Goal: Information Seeking & Learning: Compare options

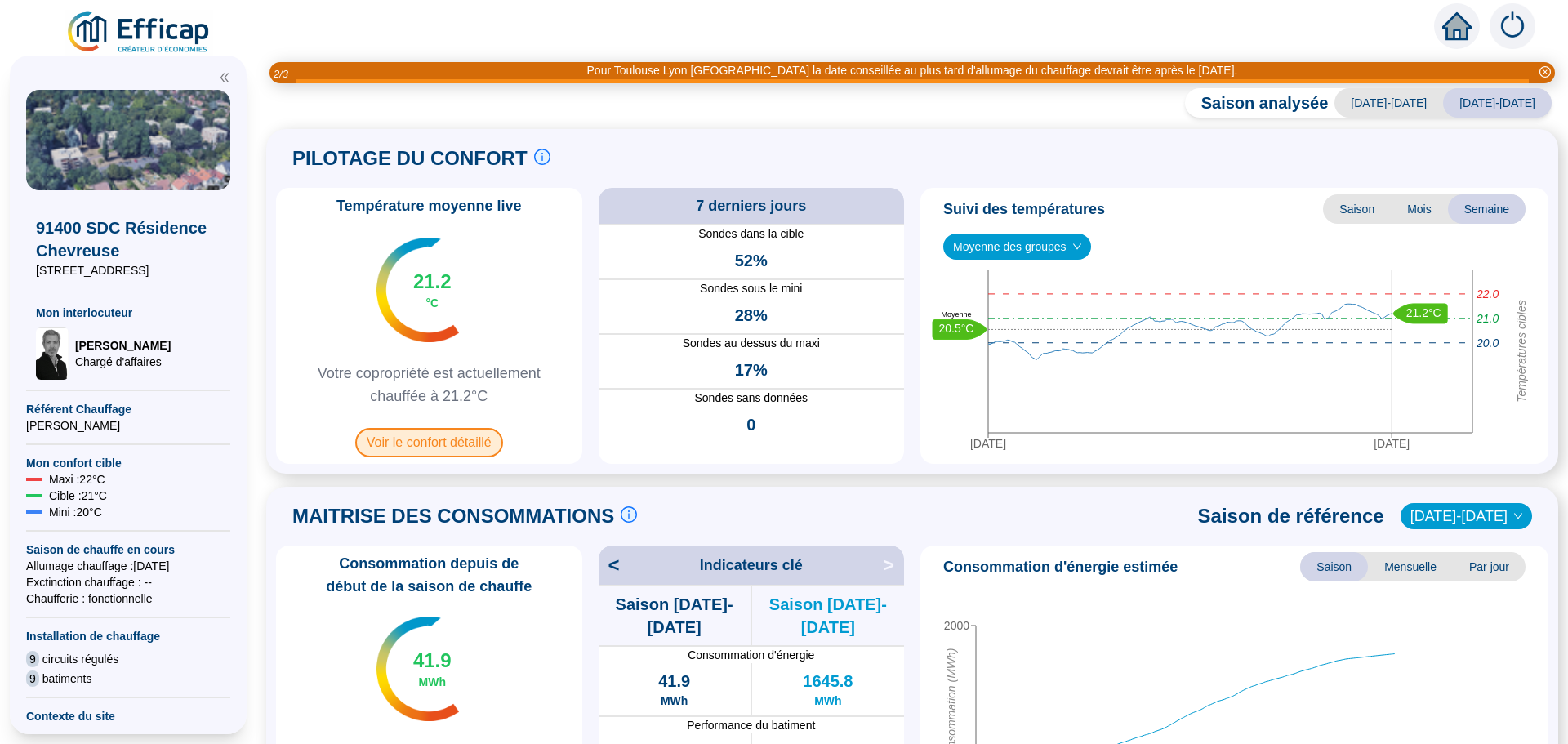
click at [435, 444] on span "Voir le confort détaillé" at bounding box center [430, 442] width 148 height 29
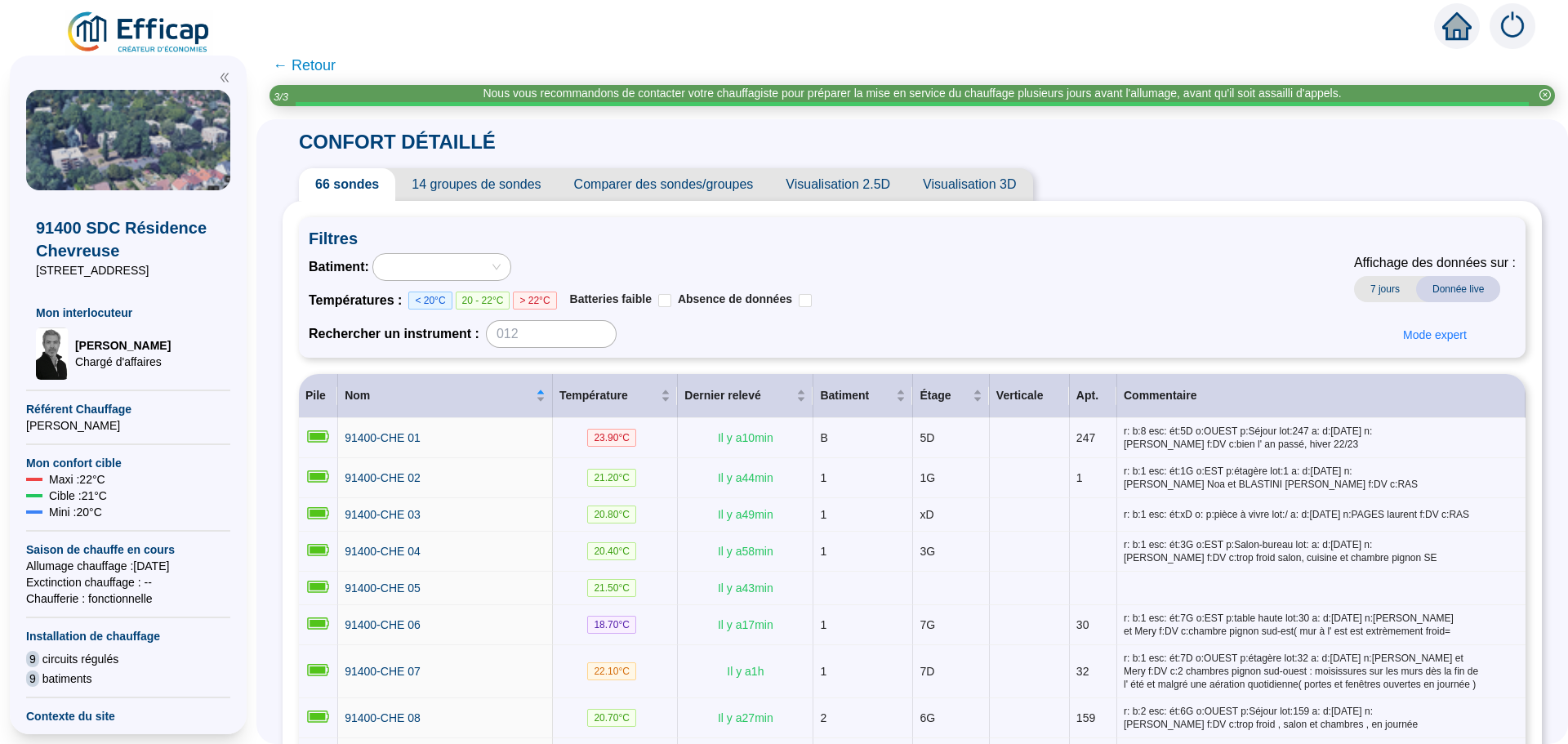
click at [690, 190] on span "Comparer des sondes/groupes" at bounding box center [664, 184] width 213 height 33
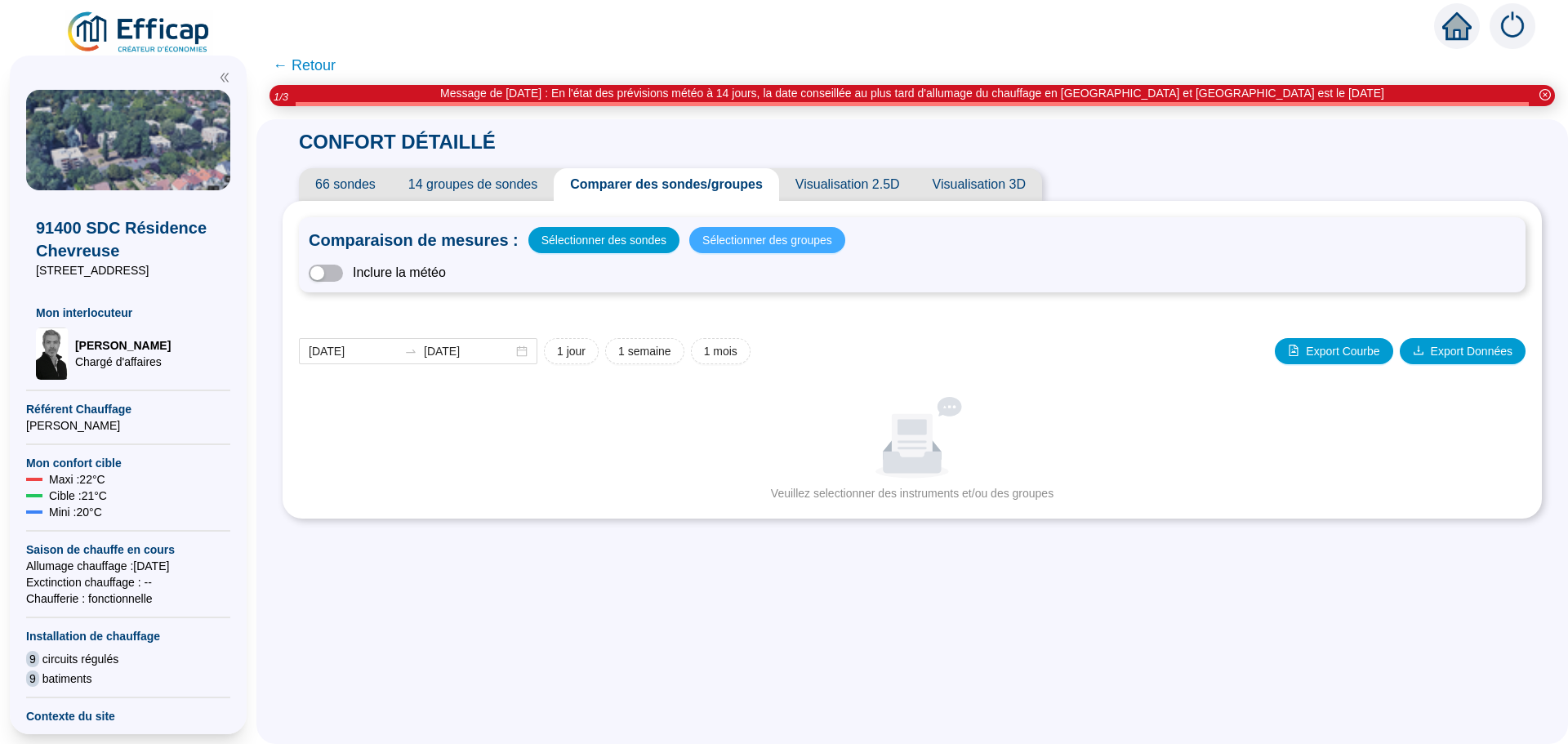
click at [750, 232] on span "Sélectionner des groupes" at bounding box center [767, 240] width 130 height 23
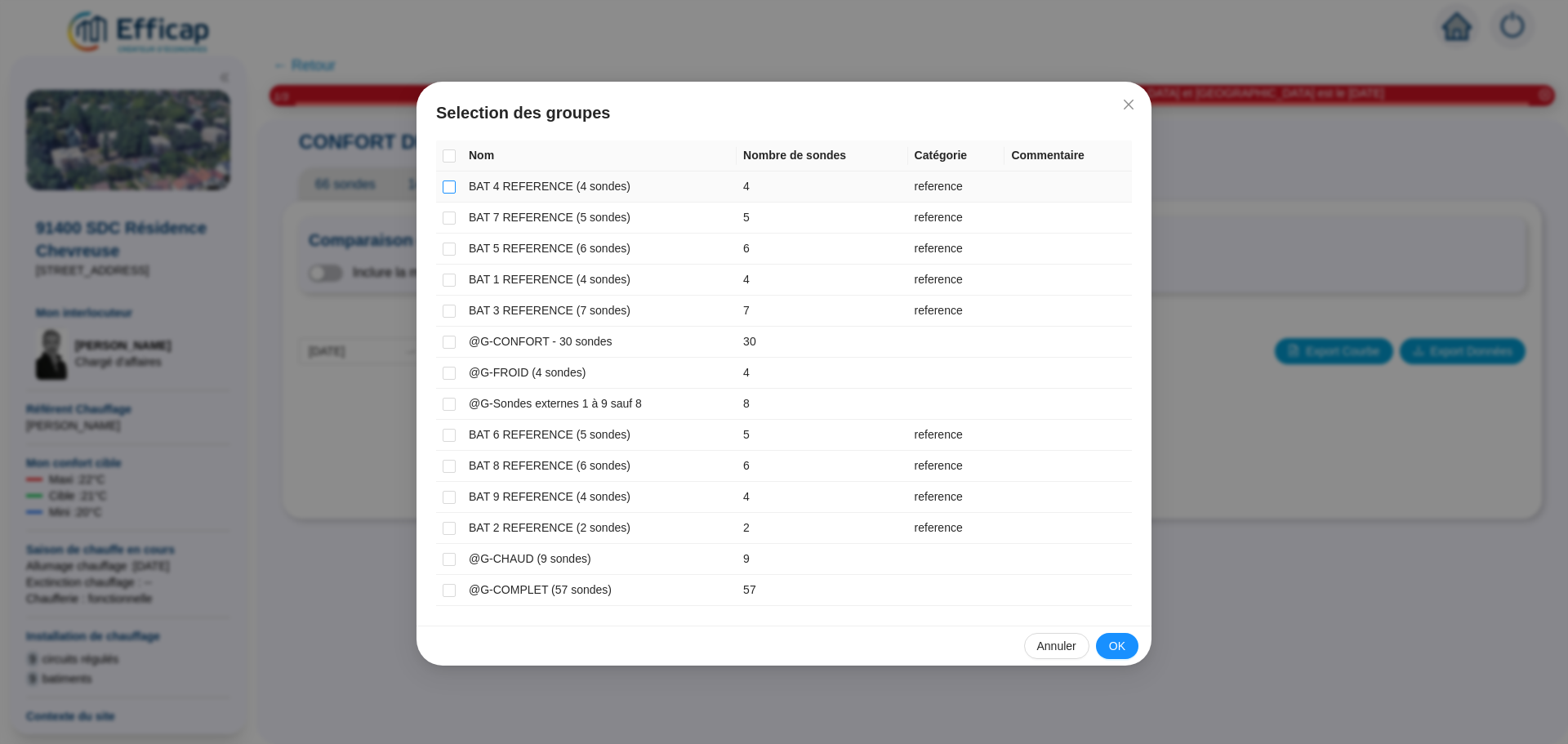
click at [450, 186] on input "checkbox" at bounding box center [449, 187] width 13 height 13
checkbox input "true"
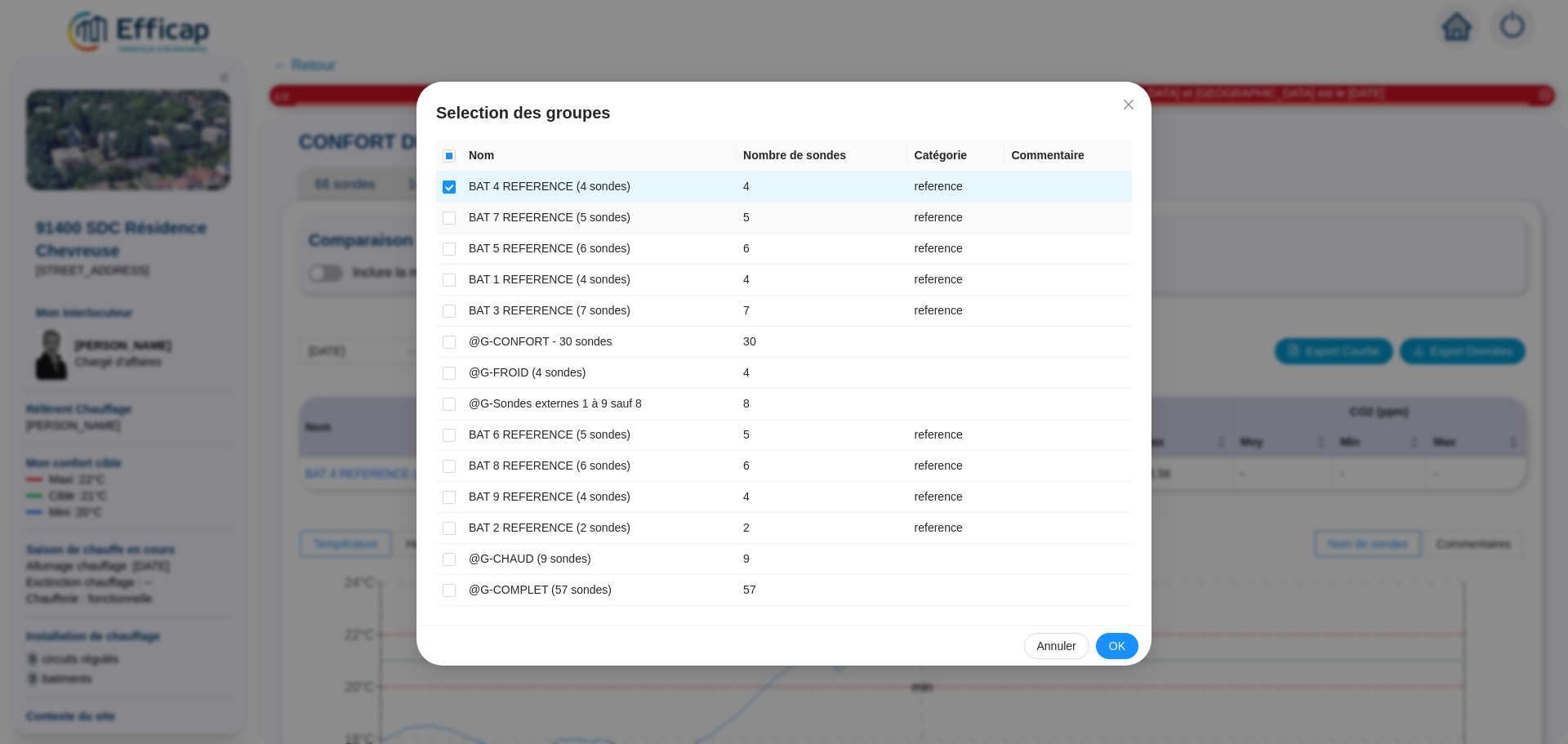
click at [456, 219] on td at bounding box center [449, 218] width 26 height 31
click at [451, 218] on input "checkbox" at bounding box center [449, 218] width 13 height 13
checkbox input "true"
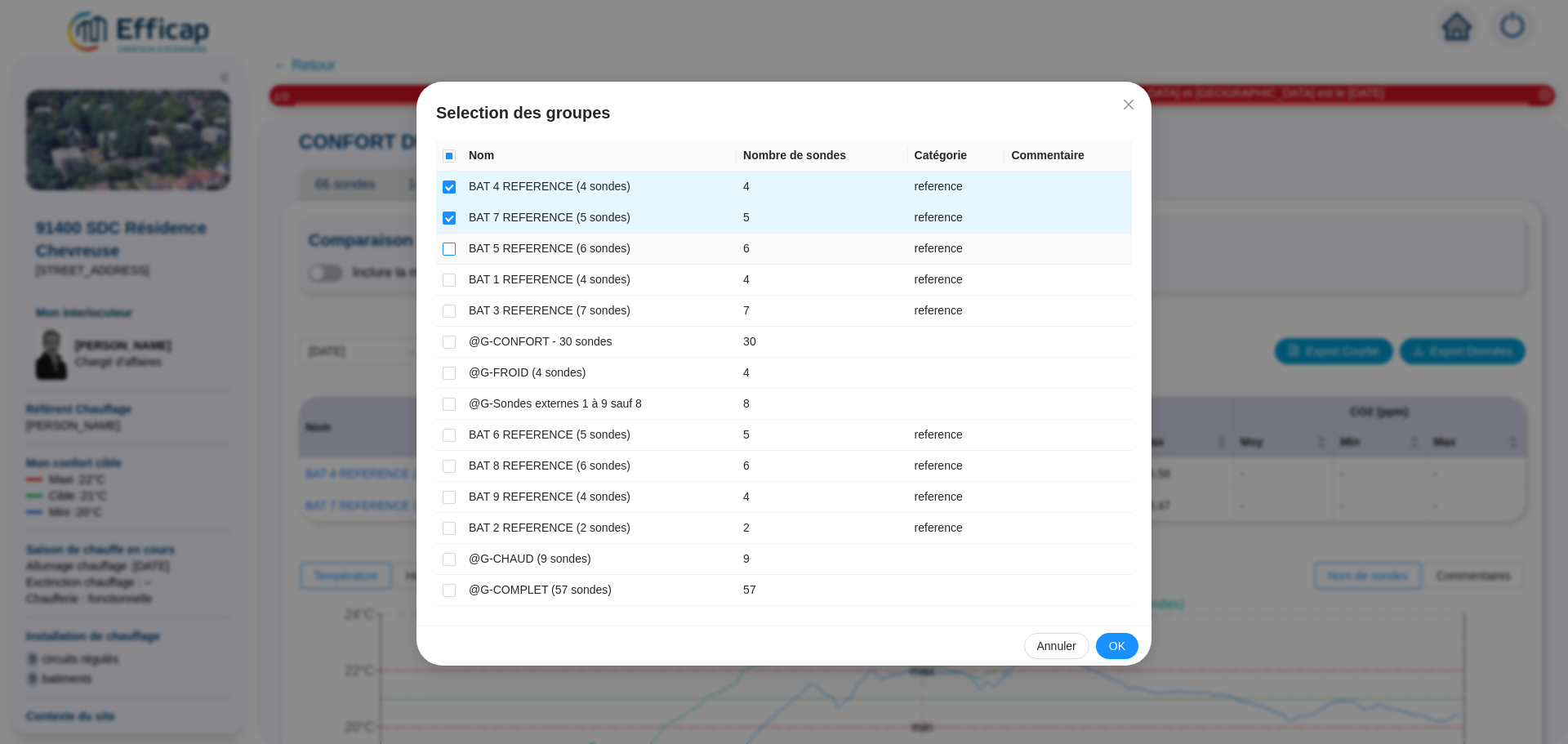
click at [452, 249] on input "checkbox" at bounding box center [449, 249] width 13 height 13
checkbox input "true"
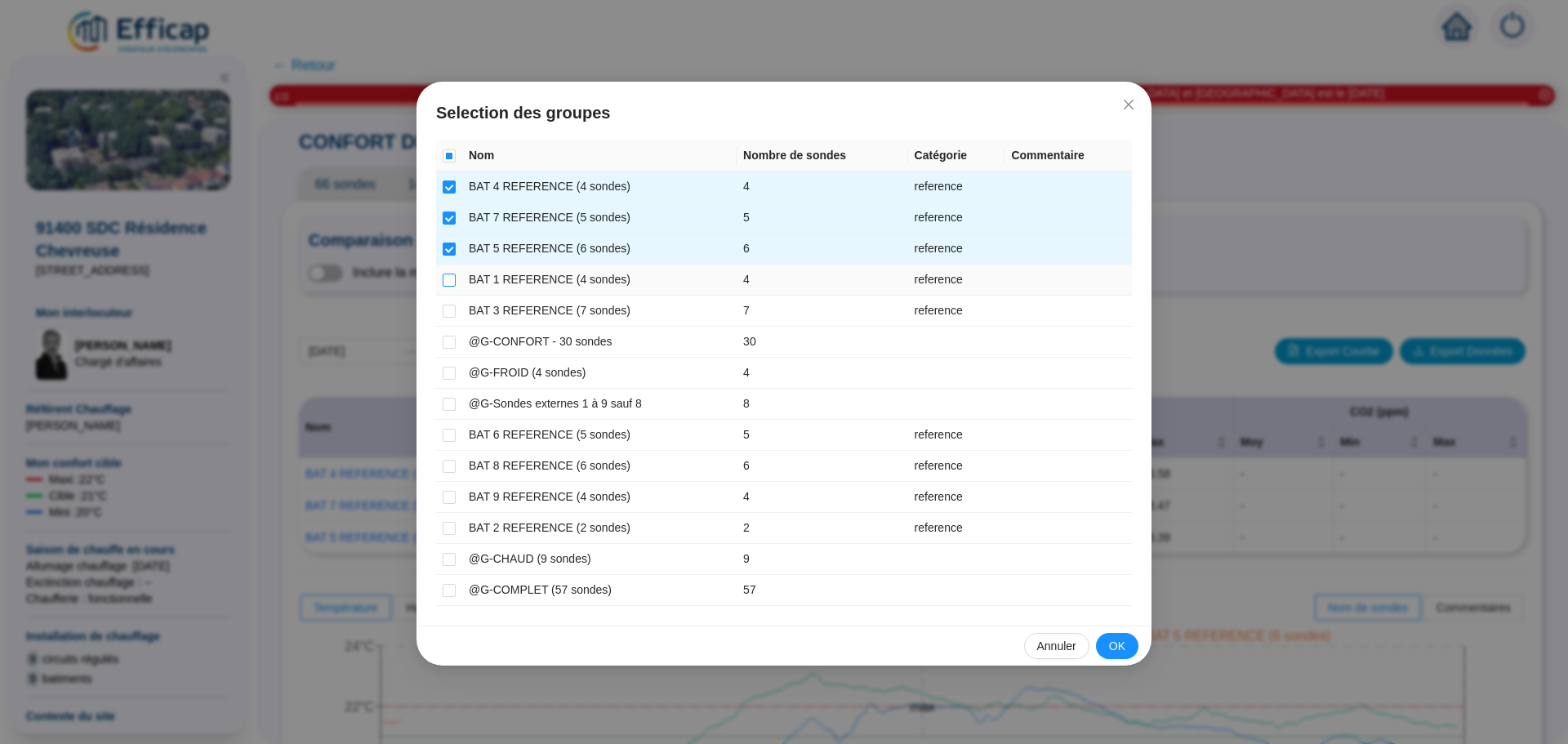
click at [443, 284] on input "checkbox" at bounding box center [449, 280] width 13 height 13
checkbox input "true"
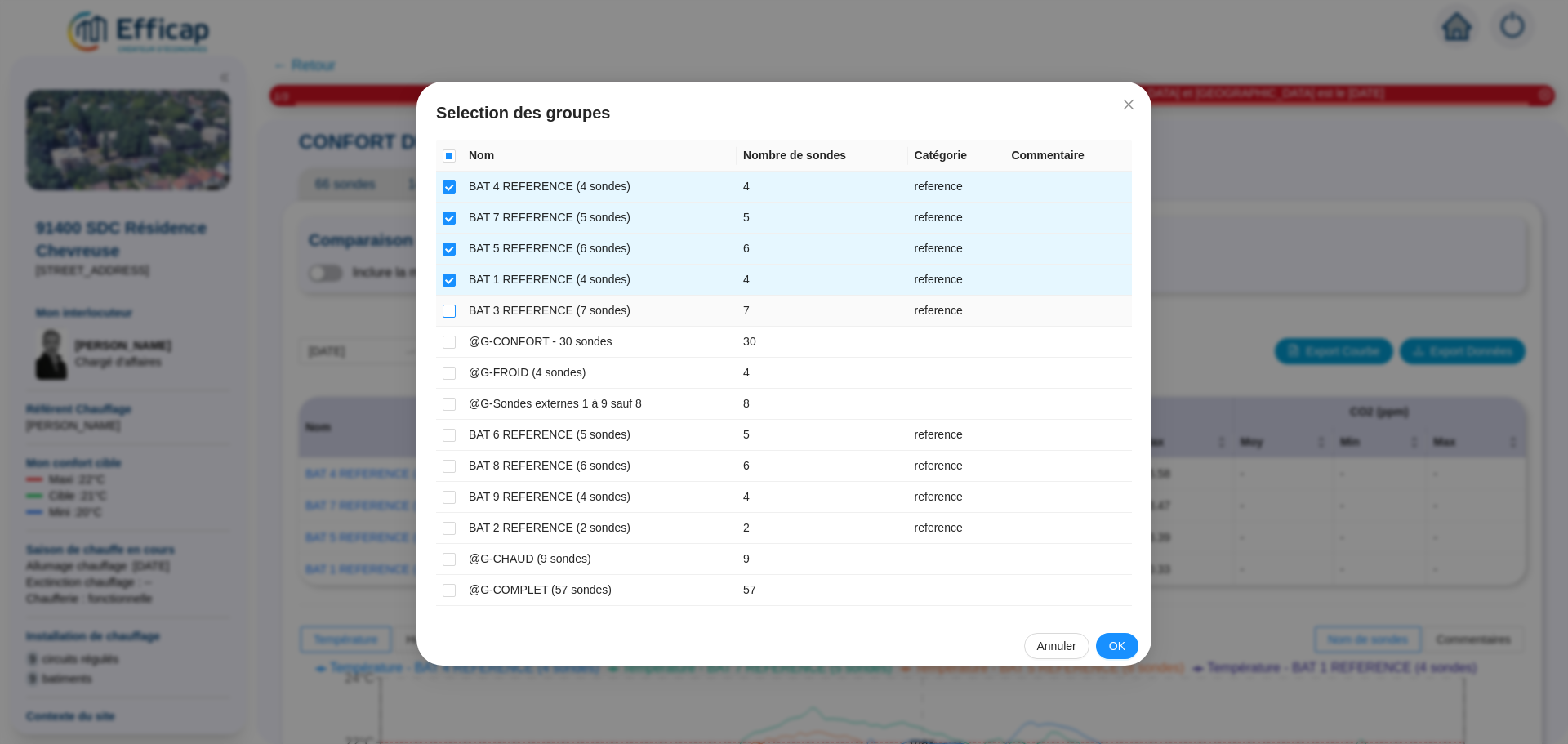
click at [445, 312] on input "checkbox" at bounding box center [449, 311] width 13 height 13
checkbox input "true"
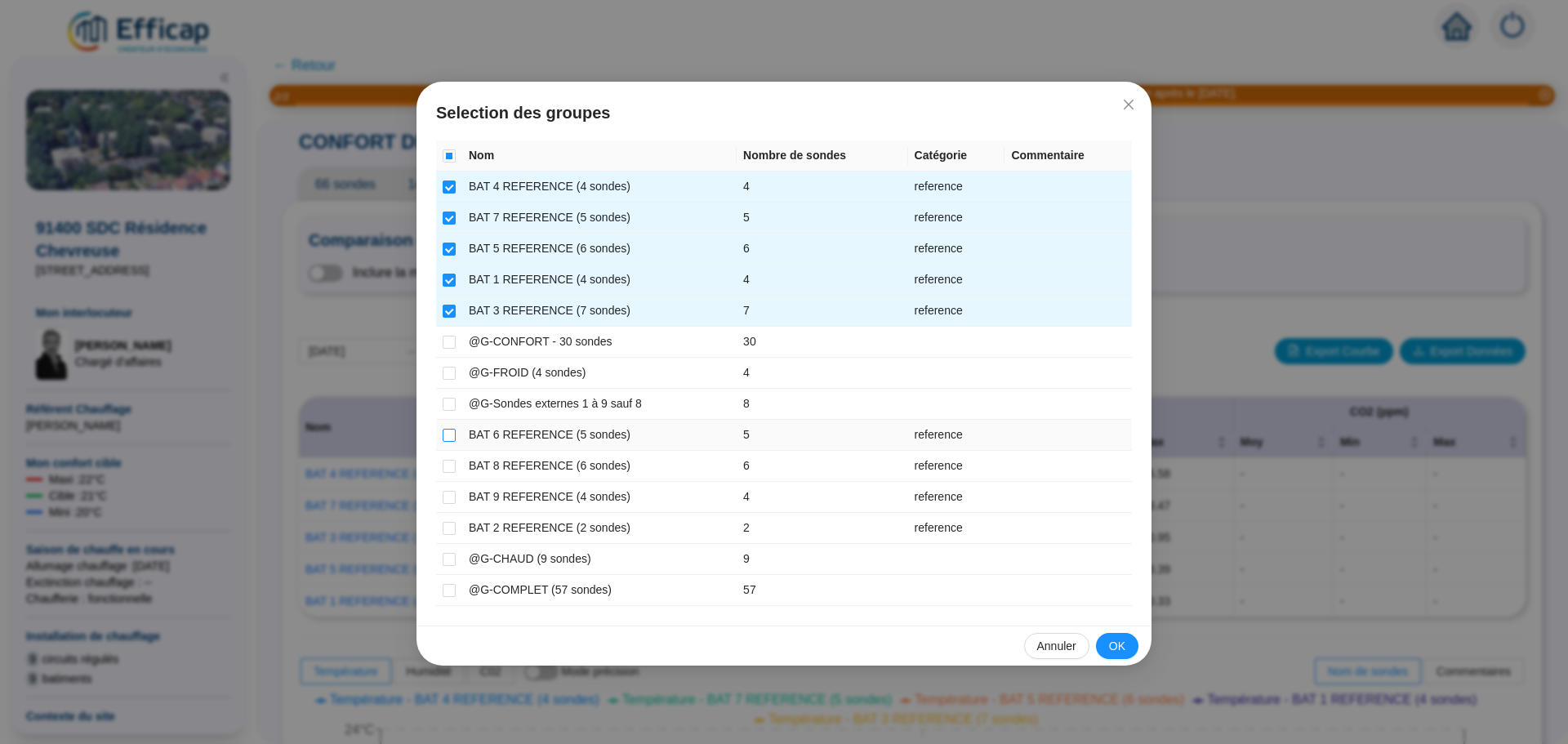
click at [447, 434] on input "checkbox" at bounding box center [449, 435] width 13 height 13
checkbox input "true"
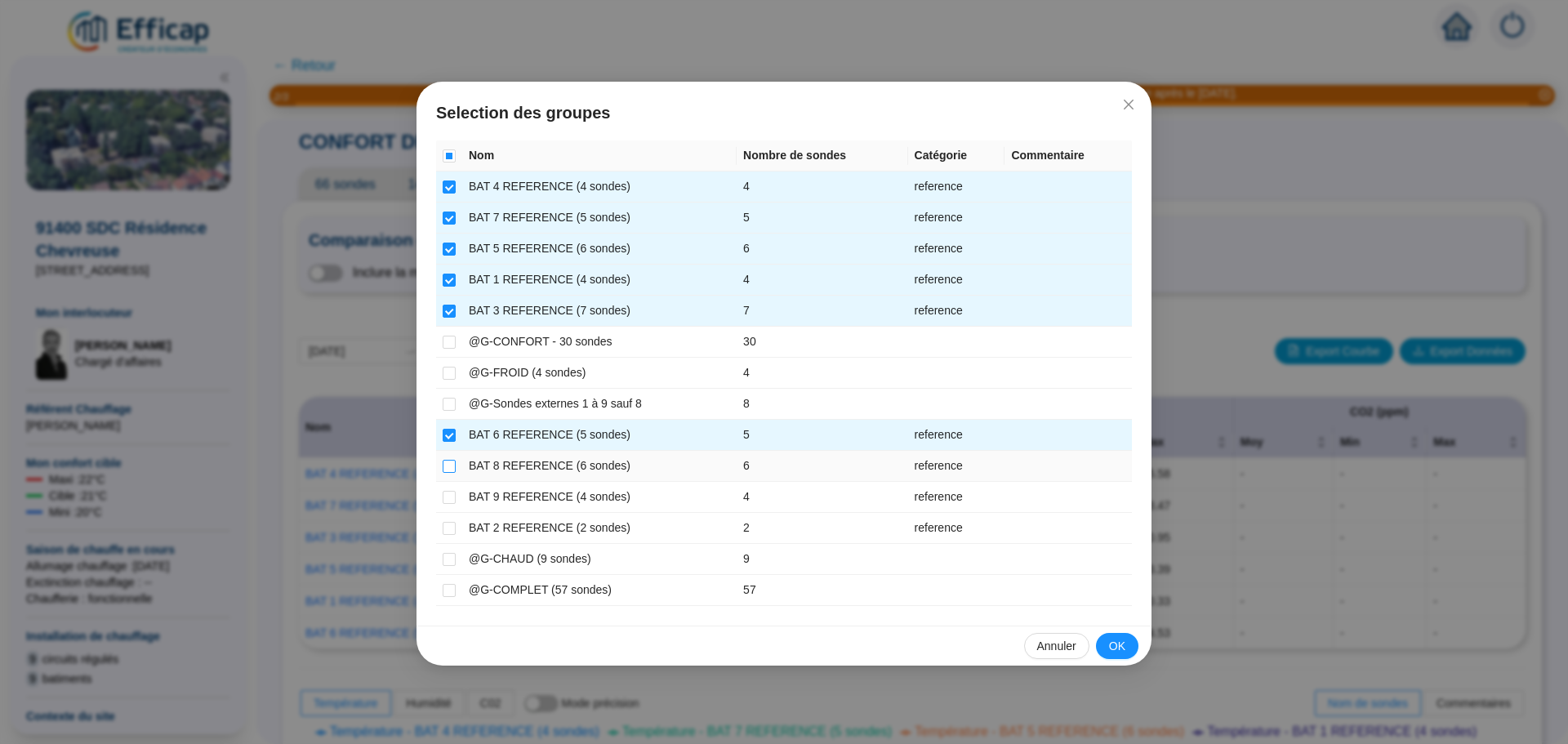
click at [445, 468] on input "checkbox" at bounding box center [449, 466] width 13 height 13
checkbox input "true"
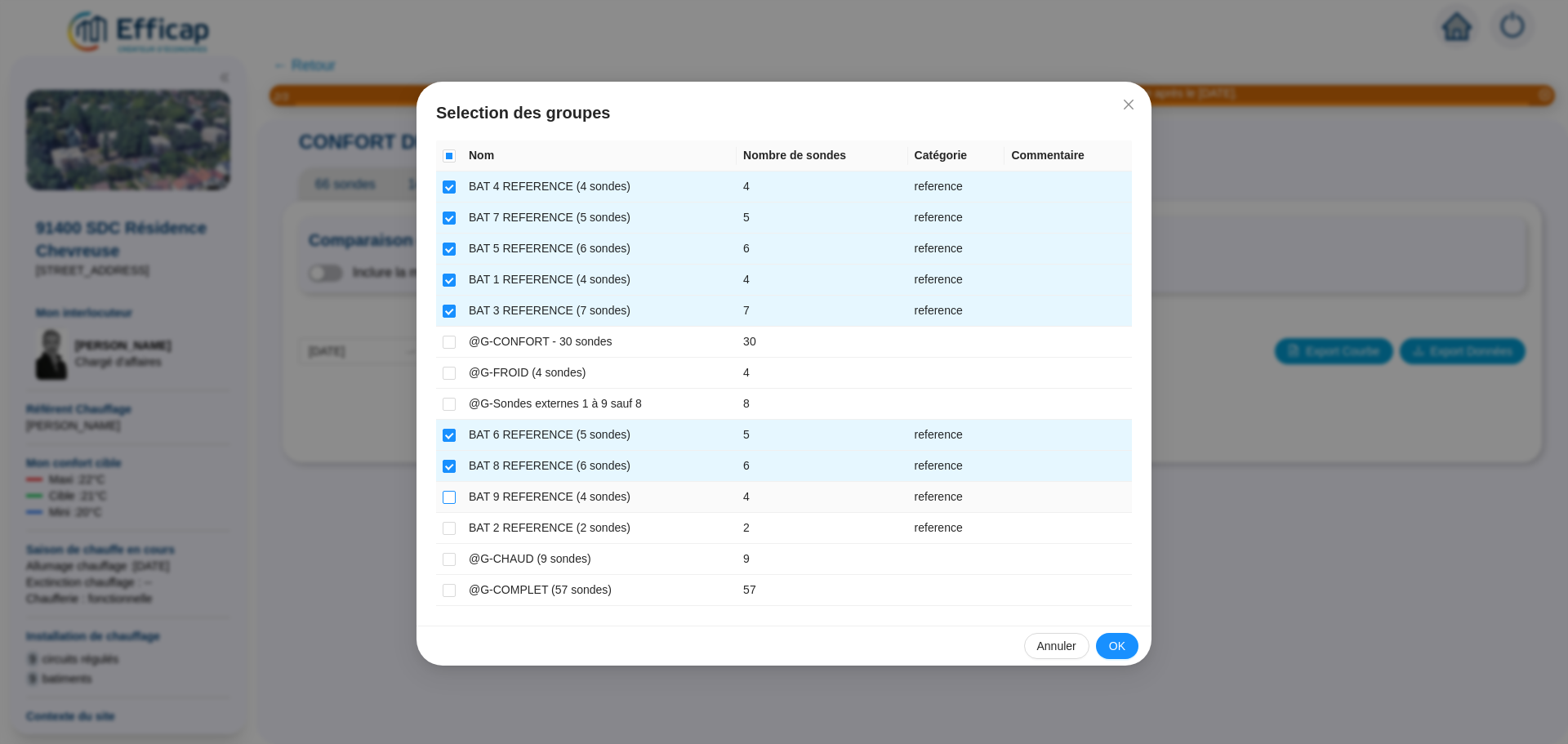
click at [449, 493] on input "checkbox" at bounding box center [449, 497] width 13 height 13
checkbox input "true"
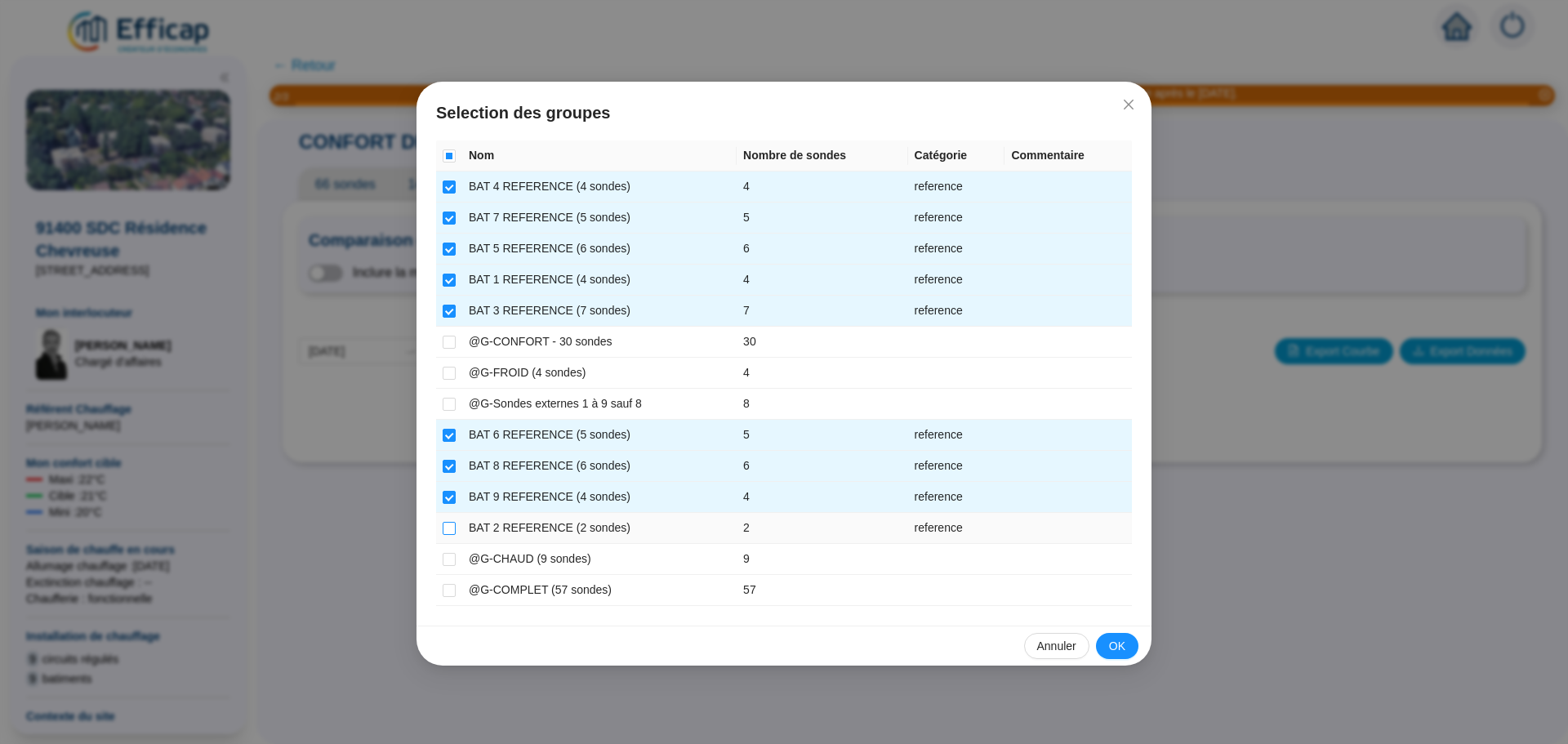
click at [446, 532] on input "checkbox" at bounding box center [449, 528] width 13 height 13
checkbox input "true"
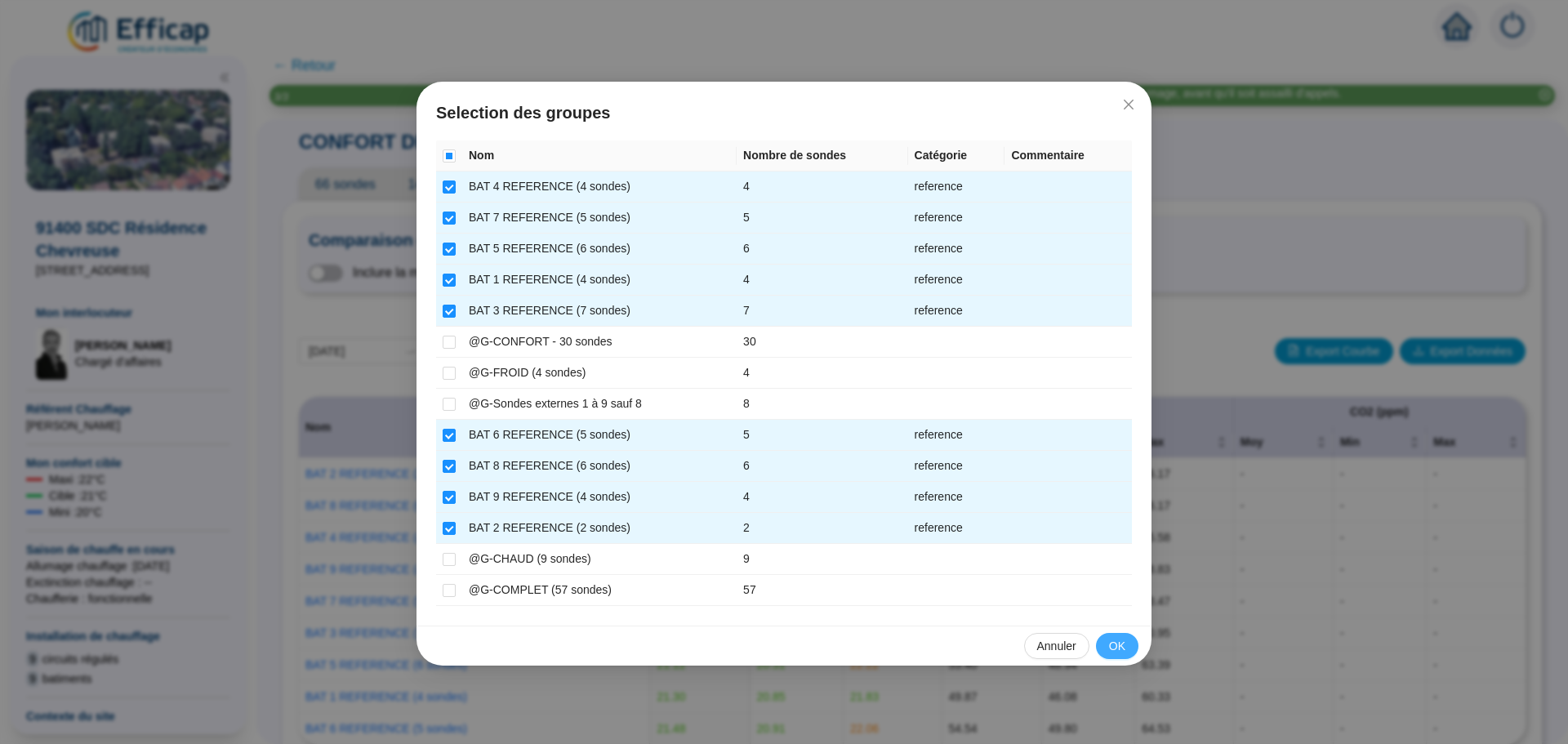
click at [1126, 655] on button "OK" at bounding box center [1117, 646] width 43 height 26
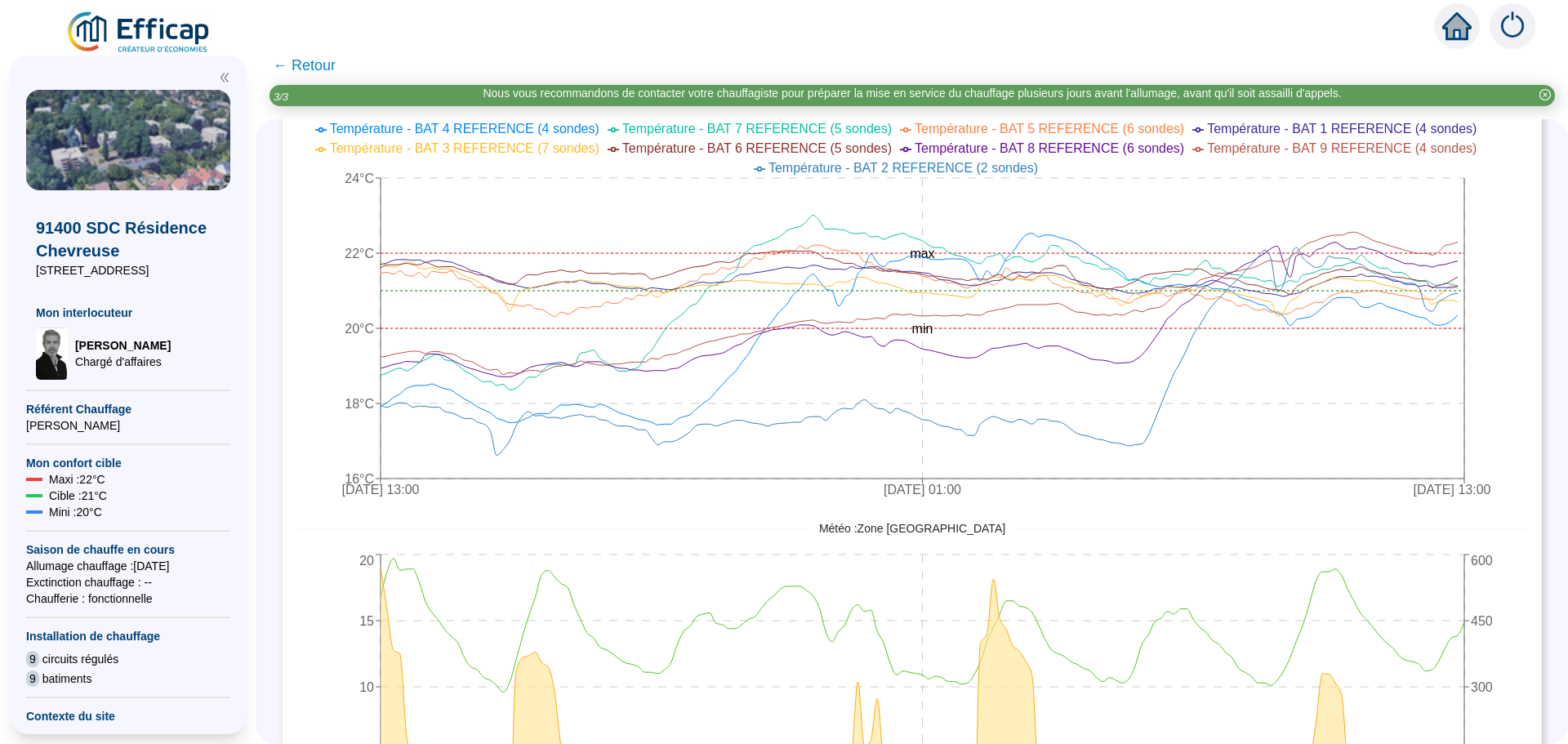
scroll to position [731, 0]
